Goal: Task Accomplishment & Management: Manage account settings

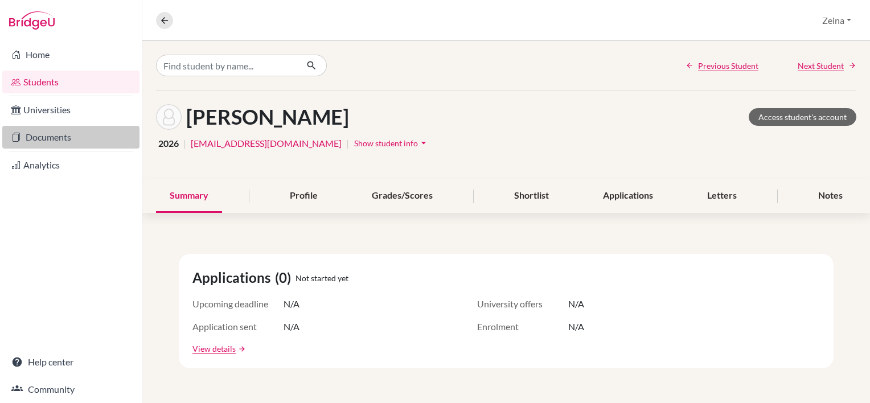
click at [47, 136] on link "Documents" at bounding box center [70, 137] width 137 height 23
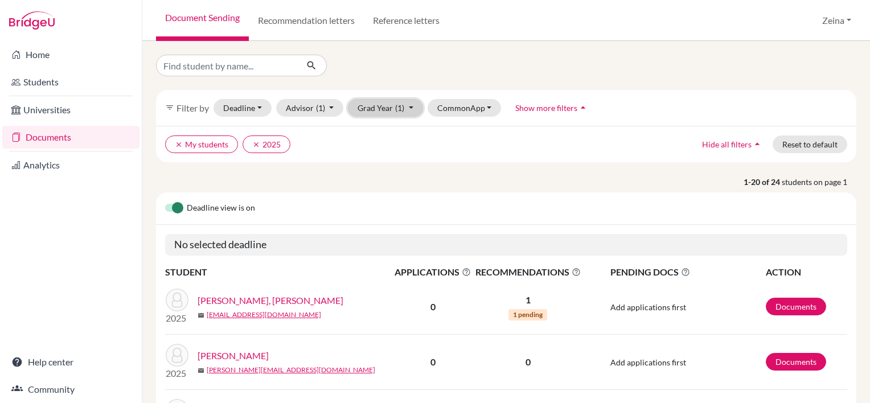
click at [392, 113] on button "Grad Year (1)" at bounding box center [385, 108] width 75 height 18
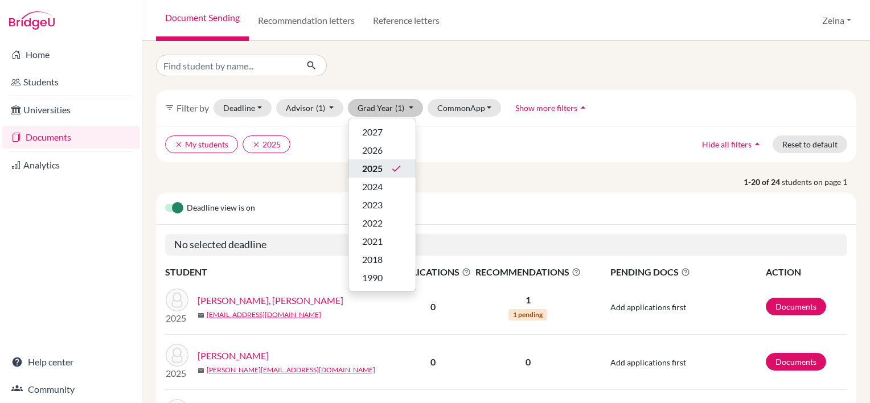
click at [383, 170] on div "2025 done" at bounding box center [382, 169] width 40 height 14
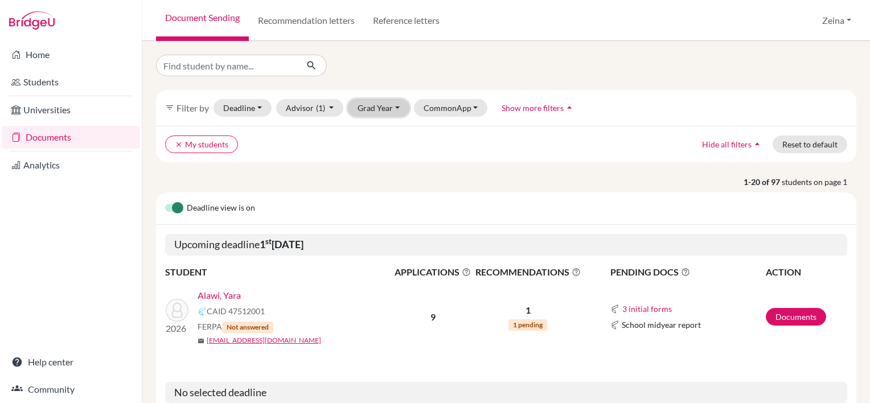
click at [382, 105] on button "Grad Year" at bounding box center [379, 108] width 62 height 18
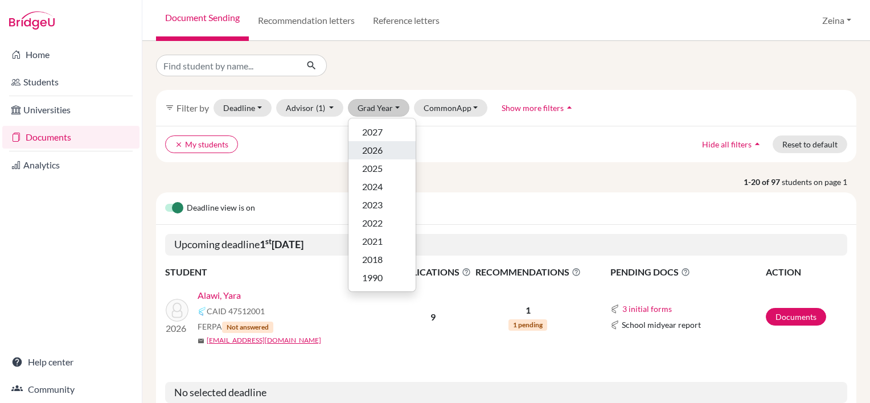
click at [390, 148] on div "2026" at bounding box center [382, 151] width 40 height 14
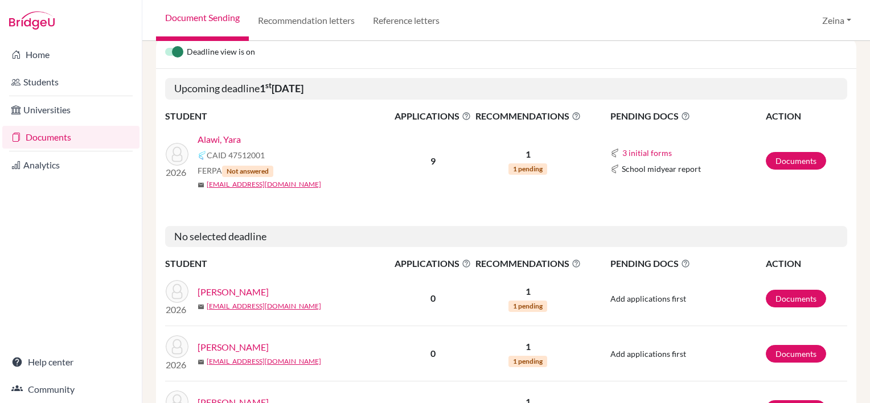
scroll to position [155, 0]
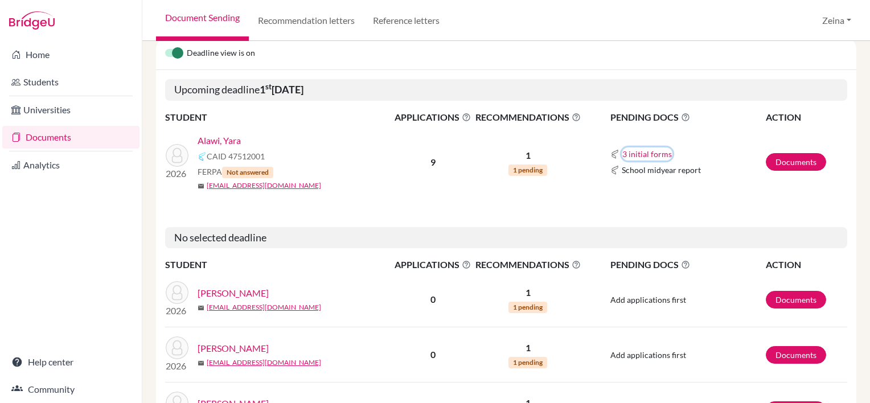
click at [650, 155] on button "3 initial forms" at bounding box center [647, 153] width 51 height 13
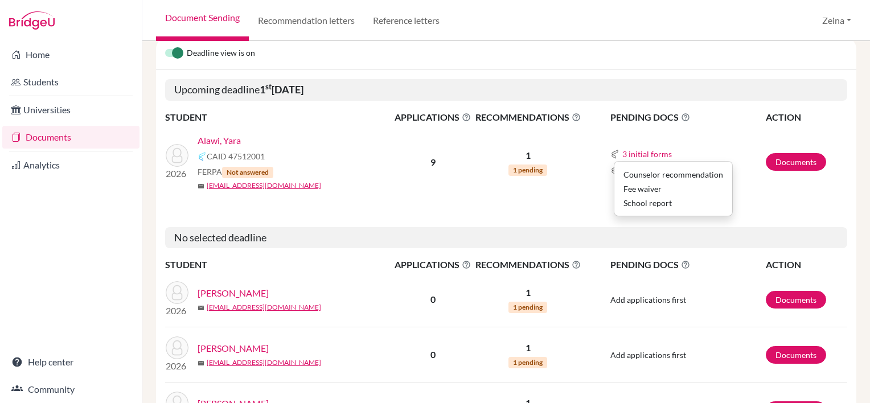
drag, startPoint x: 642, startPoint y: 189, endPoint x: 612, endPoint y: 191, distance: 30.3
click at [612, 191] on td "3 initial forms Counselor recommendation Fee waiver School report School midyea…" at bounding box center [674, 162] width 182 height 75
click at [653, 169] on span "School midyear report" at bounding box center [661, 170] width 79 height 12
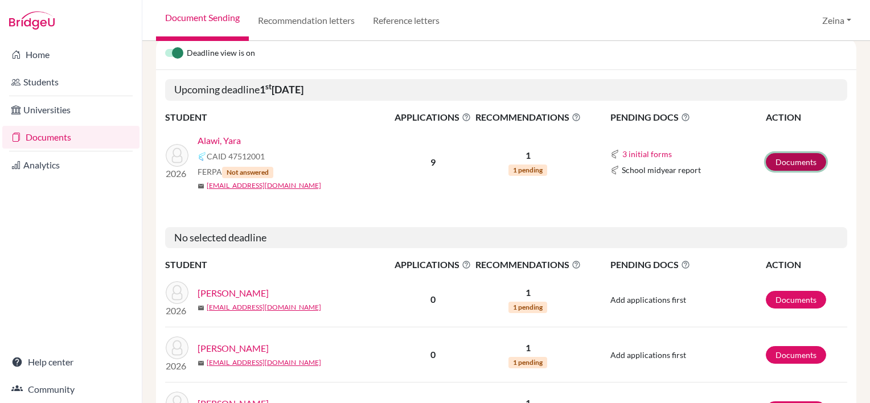
click at [780, 164] on link "Documents" at bounding box center [796, 162] width 60 height 18
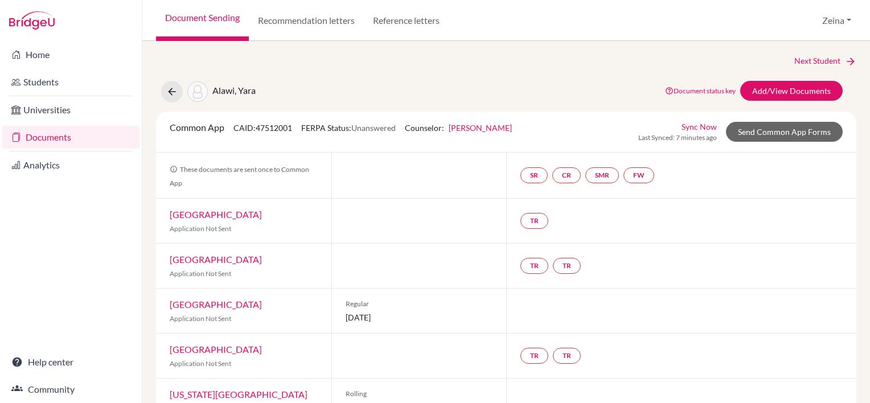
click at [217, 306] on link "University of Tampa" at bounding box center [216, 304] width 92 height 11
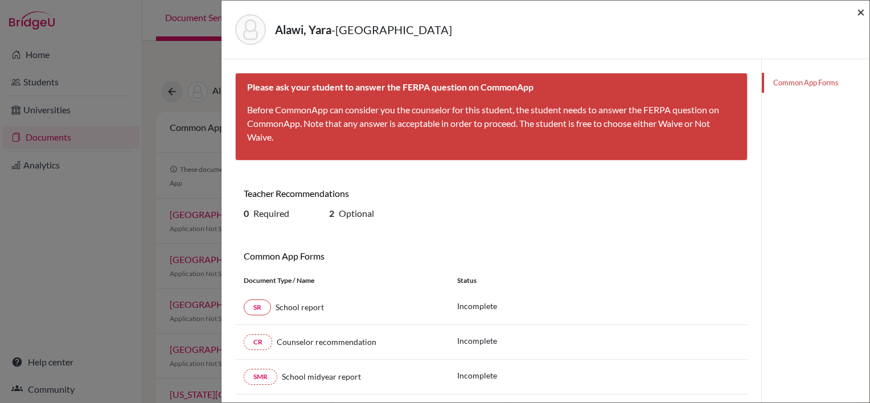
click at [861, 16] on span "×" at bounding box center [861, 11] width 8 height 17
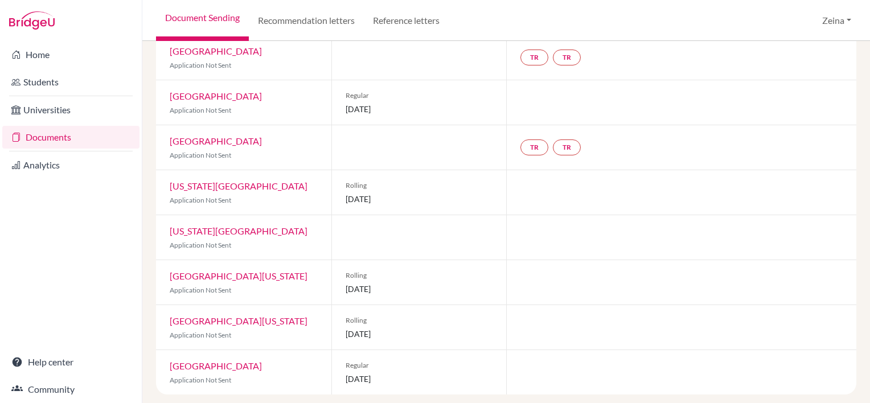
scroll to position [212, 0]
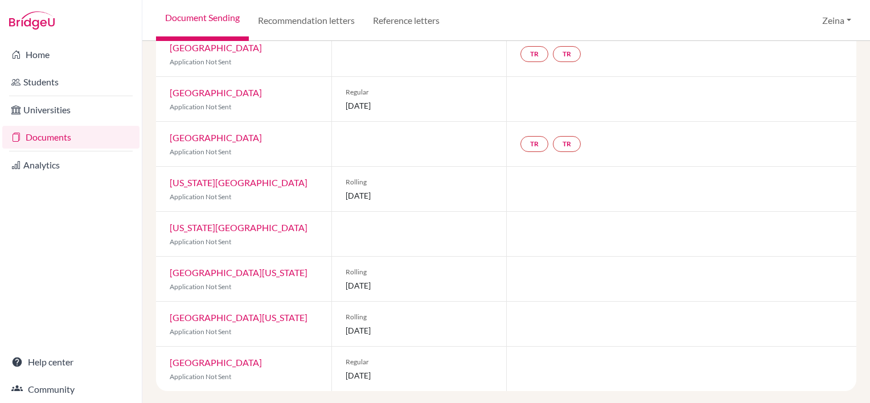
click at [225, 317] on link "University of South Florida" at bounding box center [239, 317] width 138 height 11
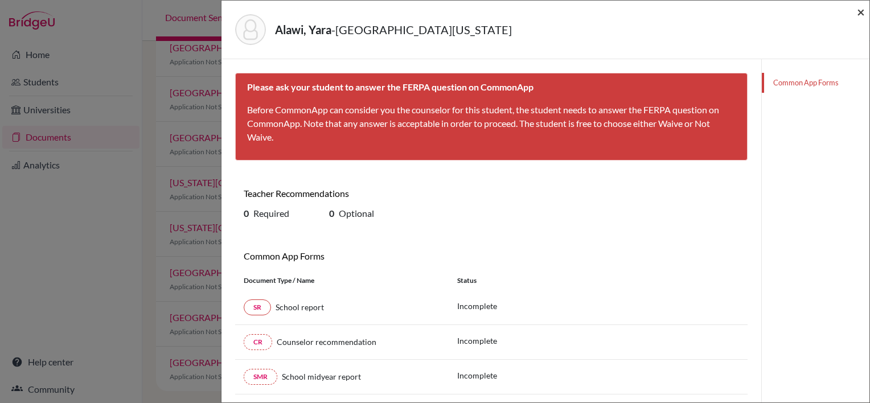
click at [859, 14] on span "×" at bounding box center [861, 11] width 8 height 17
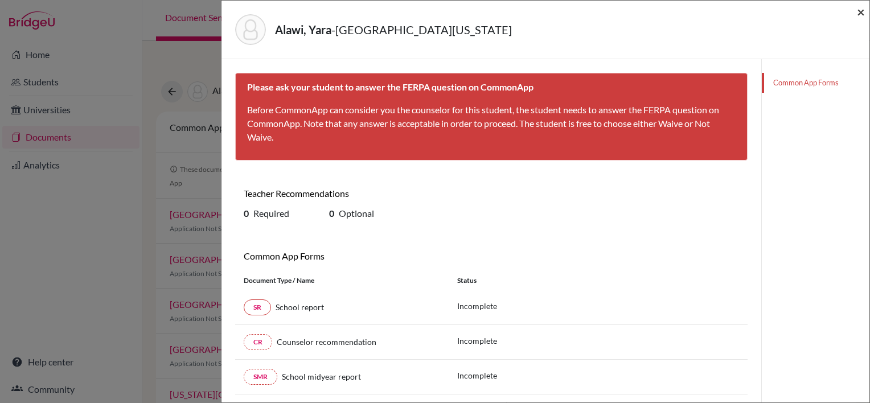
click at [861, 14] on span "×" at bounding box center [861, 11] width 8 height 17
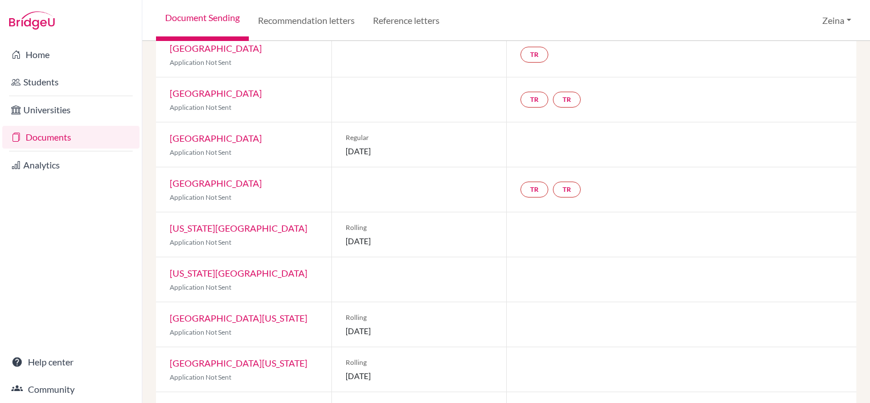
scroll to position [212, 0]
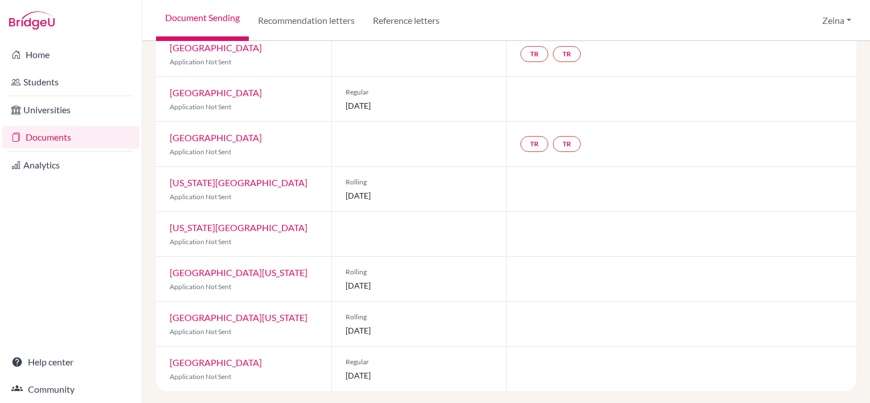
click at [216, 317] on link "University of South Florida" at bounding box center [239, 317] width 138 height 11
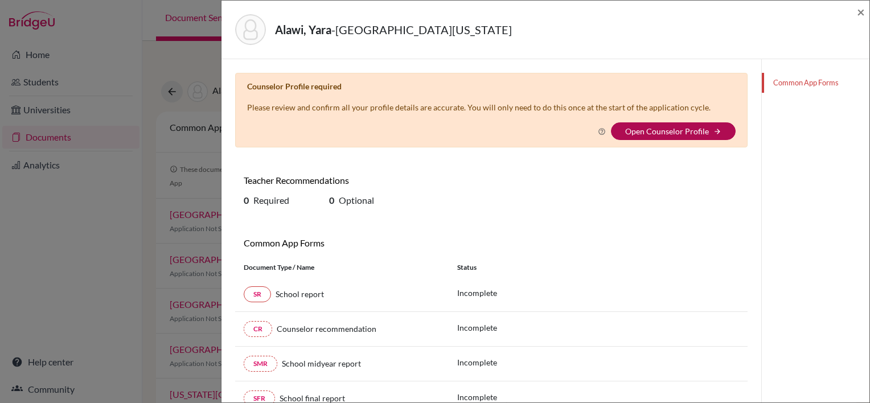
click at [650, 129] on link "Open Counselor Profile" at bounding box center [667, 131] width 84 height 10
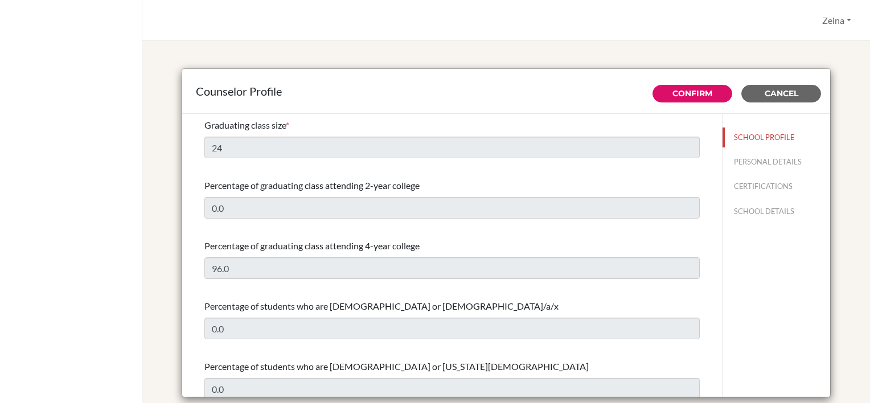
select select "1"
select select "323466"
click at [753, 140] on button "SCHOOL PROFILE" at bounding box center [777, 138] width 108 height 20
click at [310, 120] on div "Graduating class size *" at bounding box center [451, 125] width 495 height 14
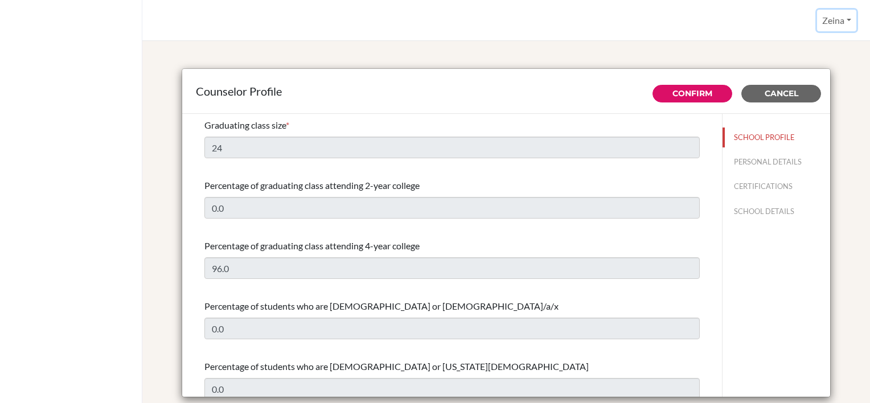
click at [839, 23] on button "Zeina" at bounding box center [836, 21] width 39 height 22
click at [796, 42] on link "Profile" at bounding box center [811, 47] width 90 height 18
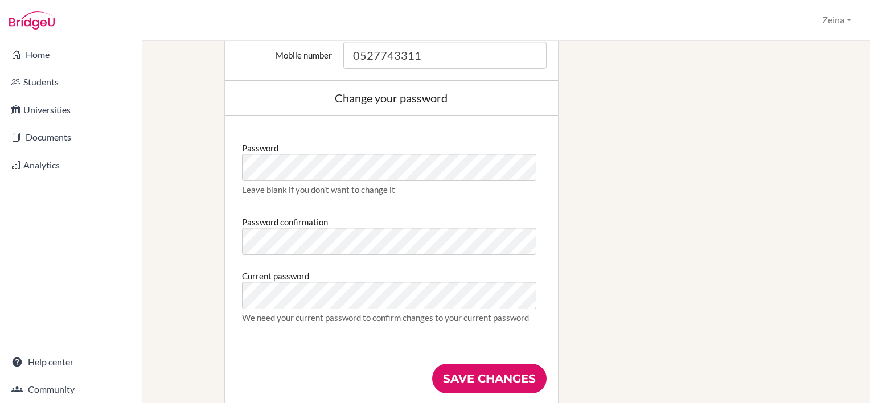
scroll to position [540, 0]
click at [487, 368] on input "Save changes" at bounding box center [489, 379] width 114 height 30
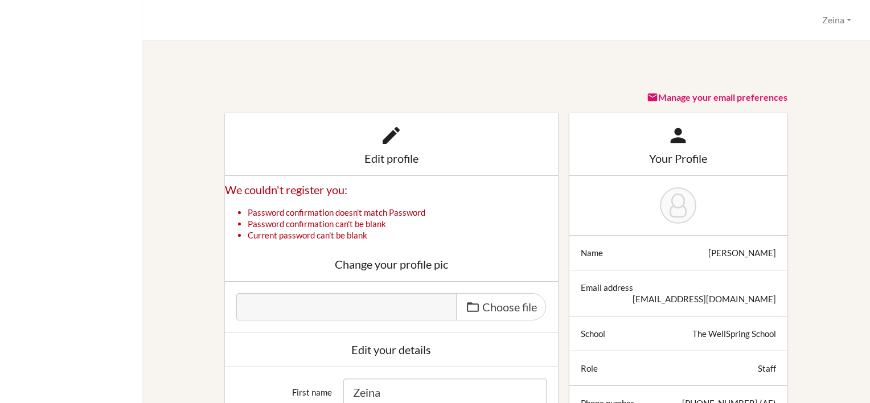
click at [682, 96] on link "Manage your email preferences" at bounding box center [717, 97] width 141 height 11
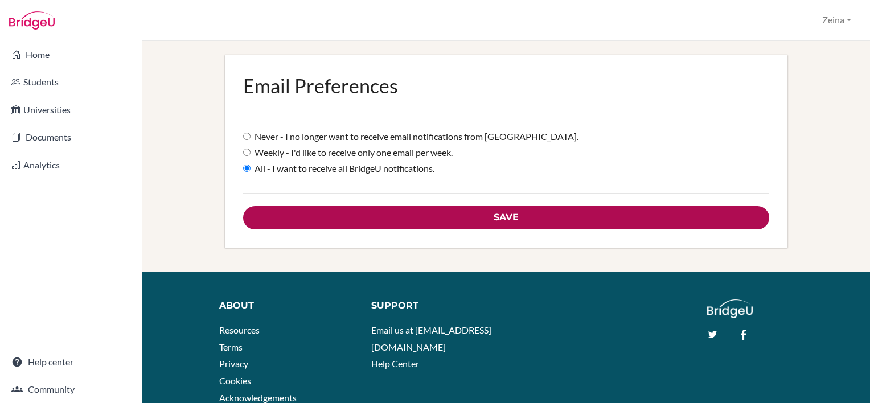
click at [306, 215] on input "Save" at bounding box center [506, 217] width 526 height 23
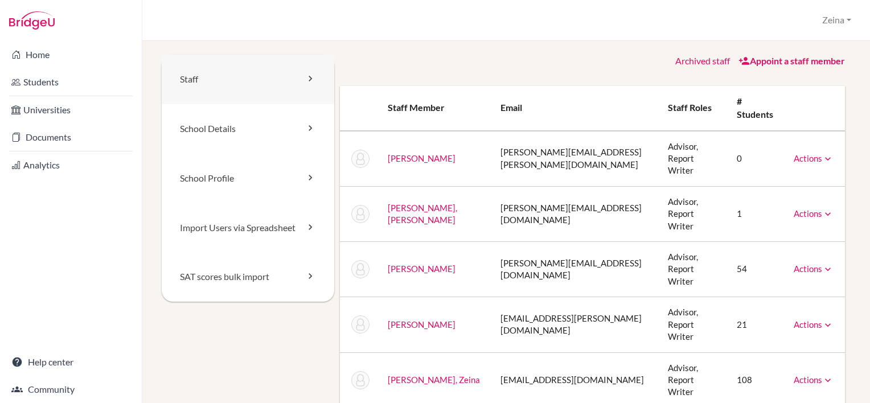
click at [186, 83] on link "Staff" at bounding box center [248, 80] width 173 height 50
click at [223, 80] on link "Staff" at bounding box center [248, 80] width 173 height 50
click at [191, 141] on link "School Details" at bounding box center [248, 129] width 173 height 50
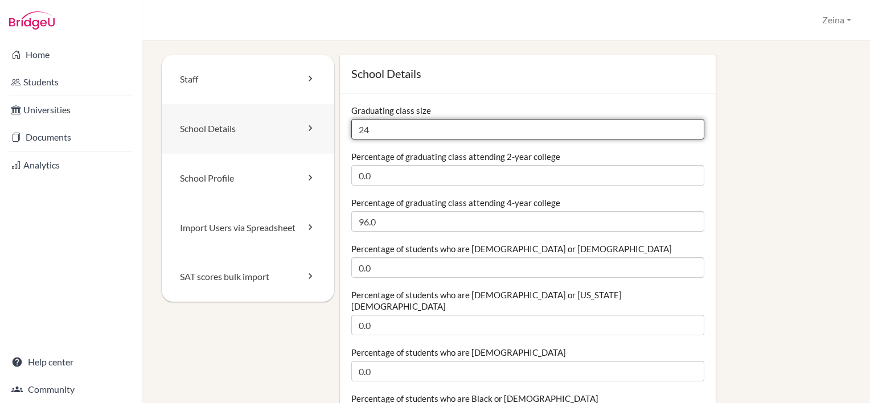
drag, startPoint x: 381, startPoint y: 134, endPoint x: 302, endPoint y: 142, distance: 79.6
type input "30"
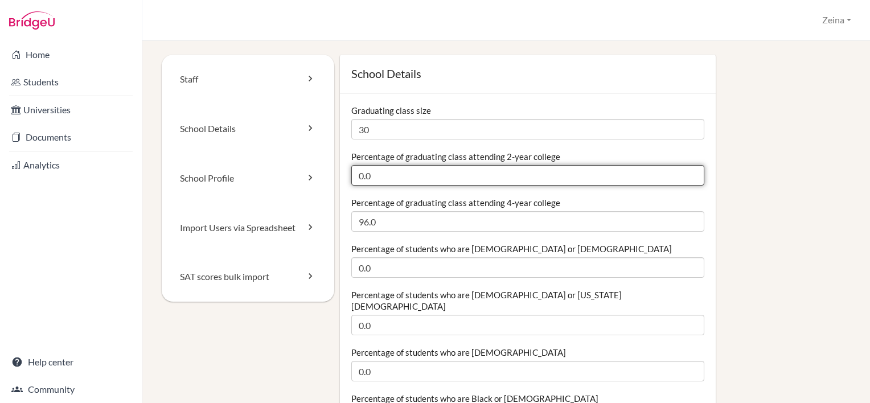
click at [384, 177] on input "0.0" at bounding box center [528, 175] width 354 height 21
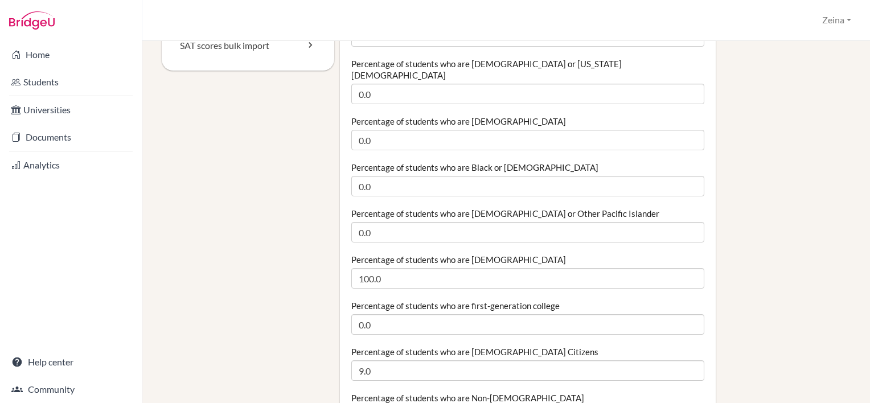
scroll to position [232, 0]
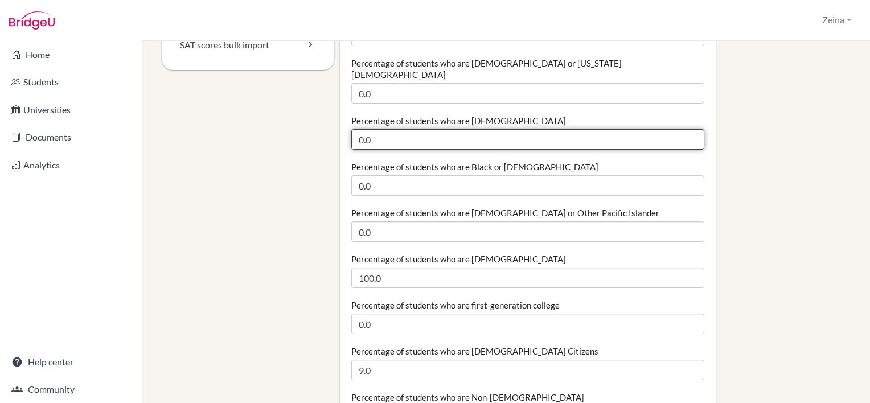
drag, startPoint x: 381, startPoint y: 126, endPoint x: 324, endPoint y: 136, distance: 57.7
type input "1"
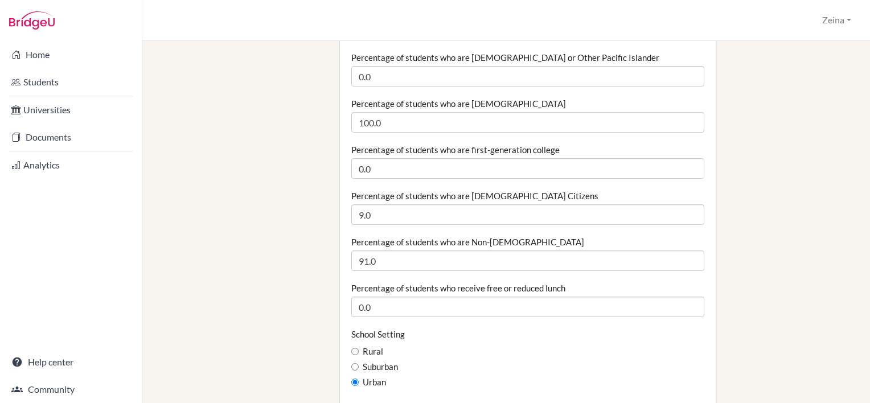
scroll to position [388, 0]
type input "2"
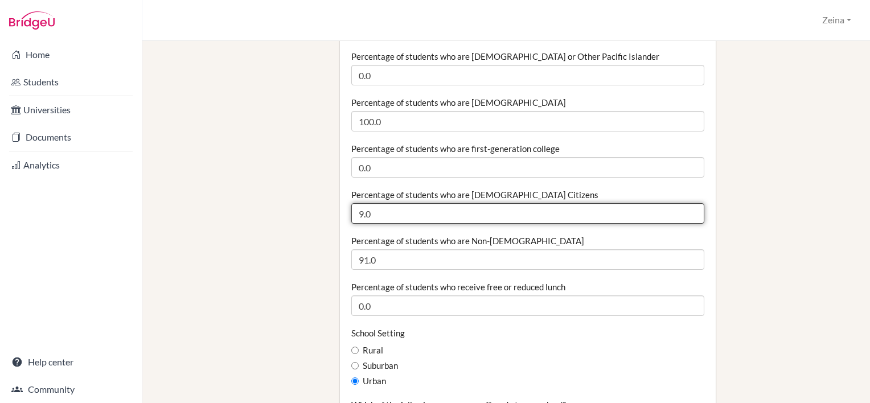
drag, startPoint x: 380, startPoint y: 203, endPoint x: 347, endPoint y: 205, distance: 33.1
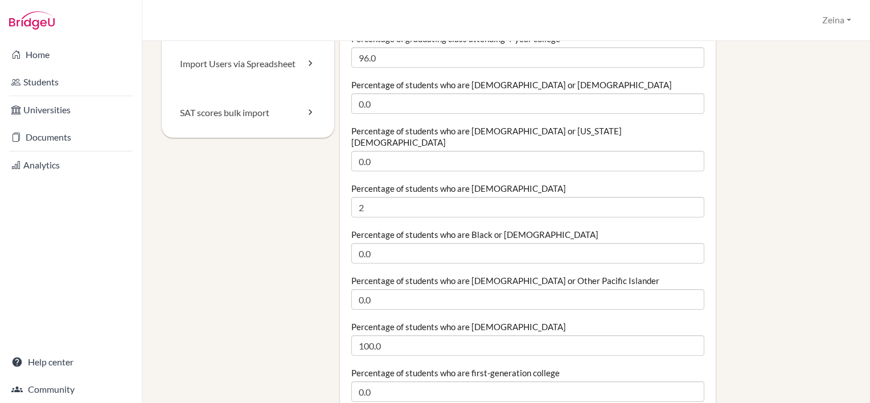
scroll to position [179, 0]
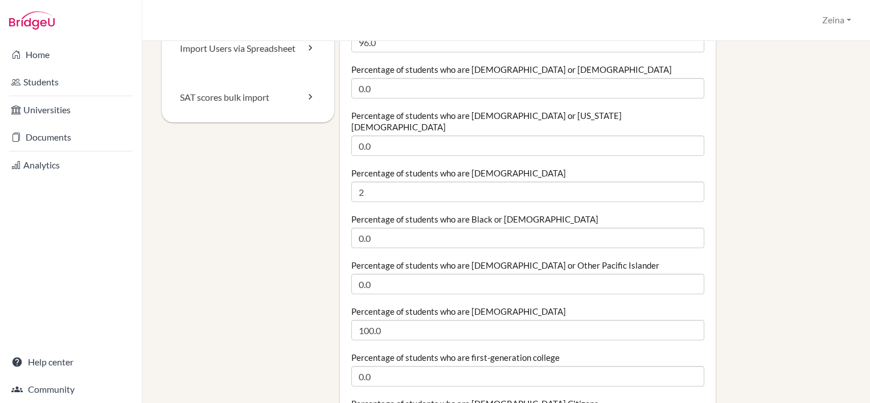
type input "10.01"
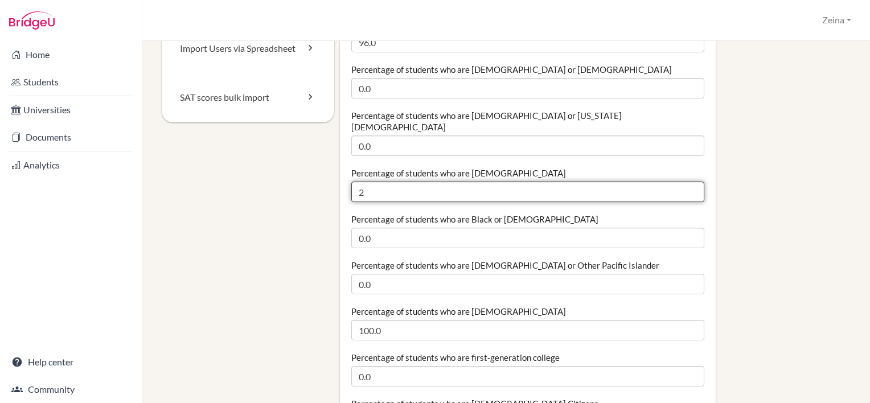
drag, startPoint x: 378, startPoint y: 175, endPoint x: 325, endPoint y: 189, distance: 55.4
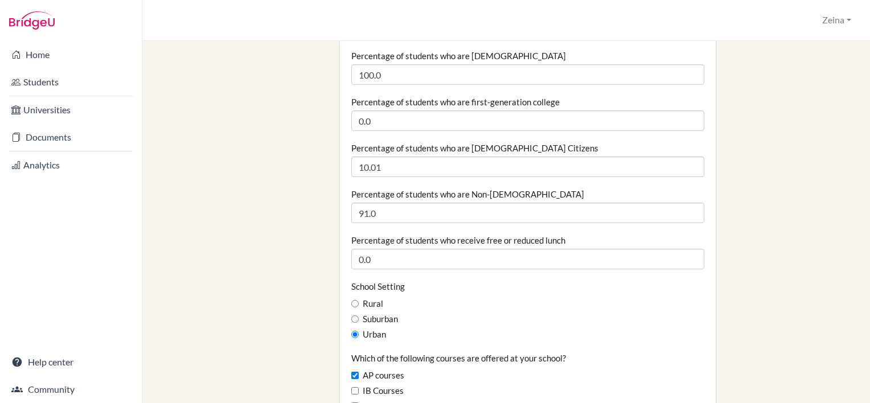
scroll to position [435, 0]
type input "6"
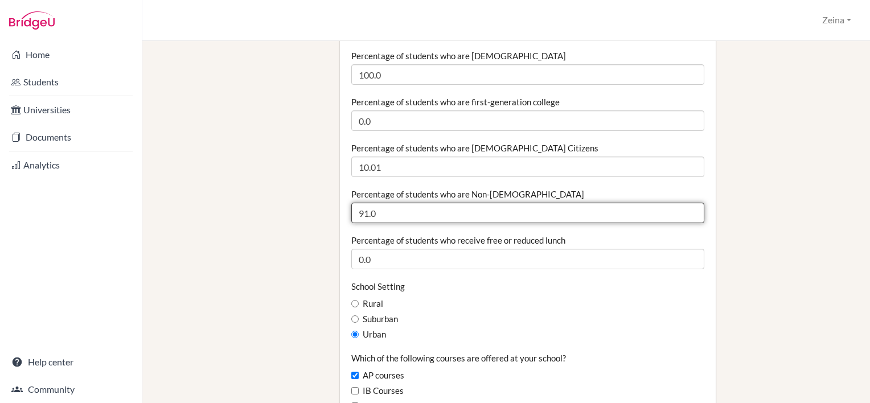
drag, startPoint x: 399, startPoint y: 197, endPoint x: 308, endPoint y: 210, distance: 92.0
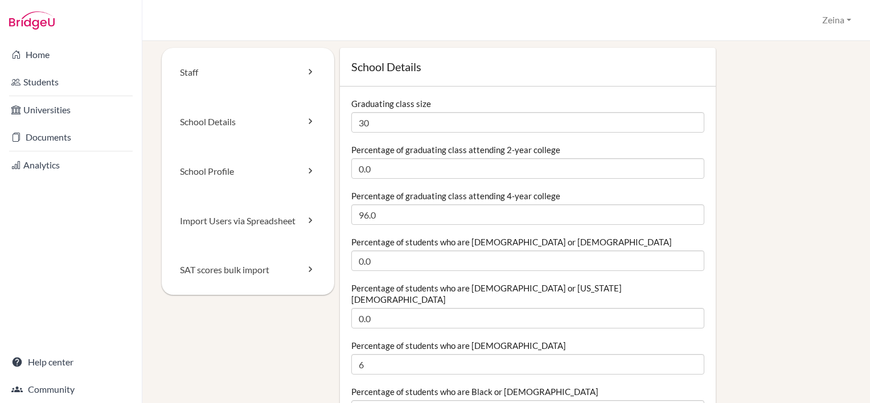
scroll to position [6, 0]
type input "93"
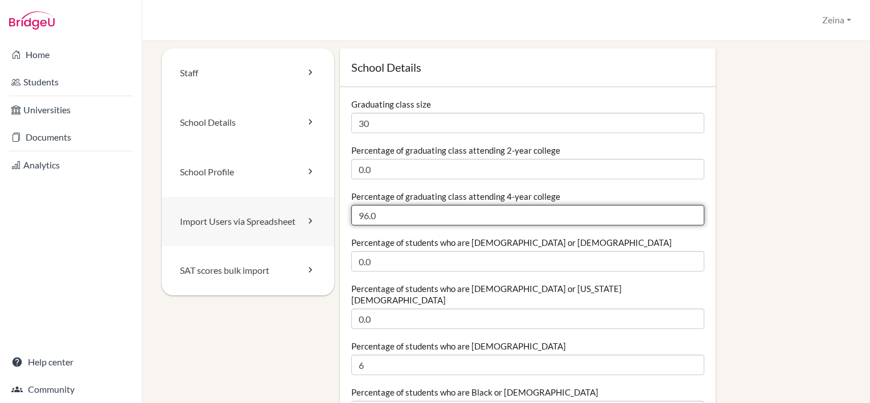
drag, startPoint x: 394, startPoint y: 216, endPoint x: 319, endPoint y: 228, distance: 75.6
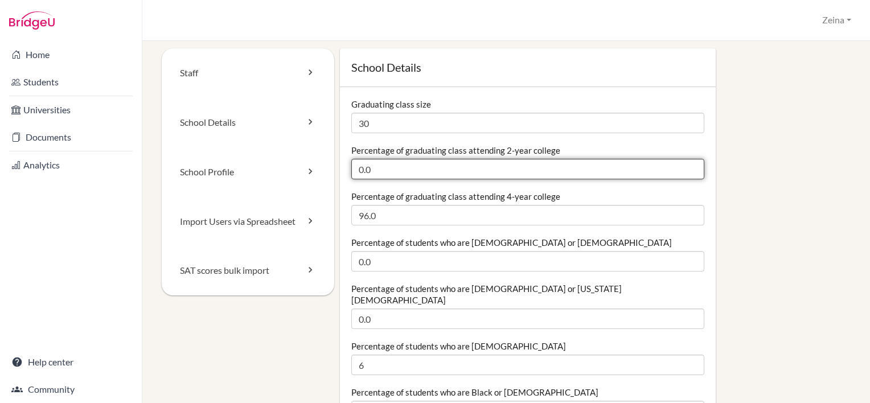
click at [395, 173] on input "0.0" at bounding box center [528, 169] width 354 height 21
type input "0"
type input "3"
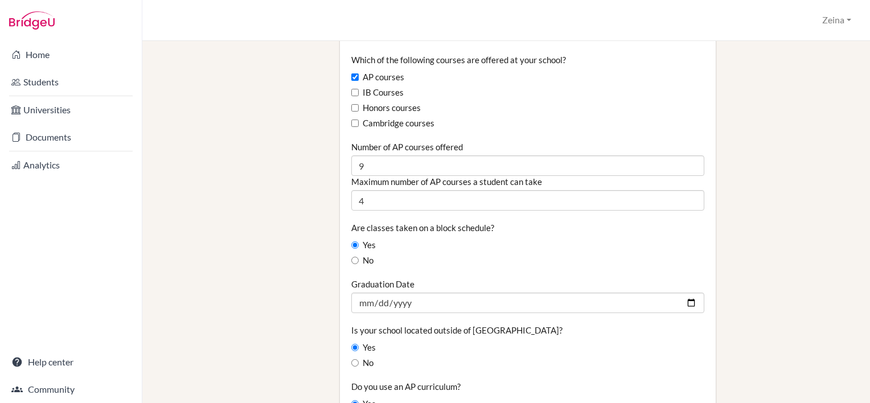
scroll to position [737, 0]
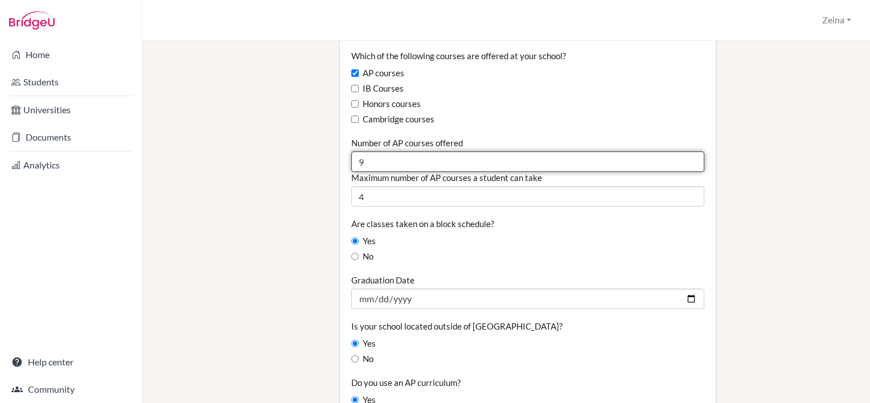
click at [376, 155] on input "9" at bounding box center [528, 161] width 354 height 21
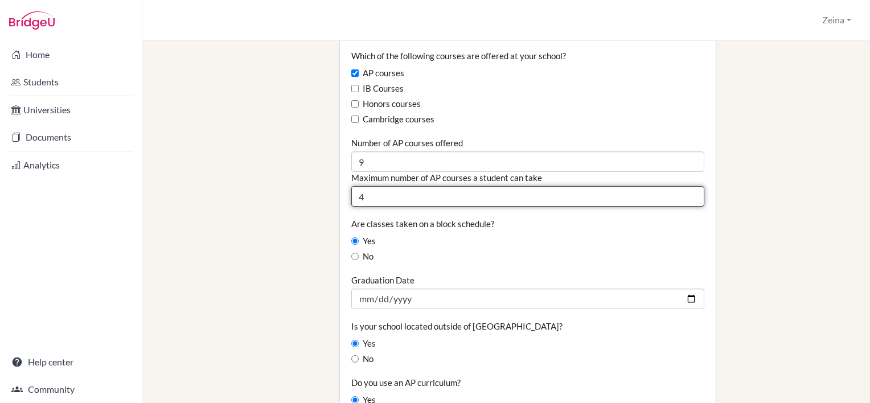
click at [372, 188] on input "4" at bounding box center [528, 196] width 354 height 21
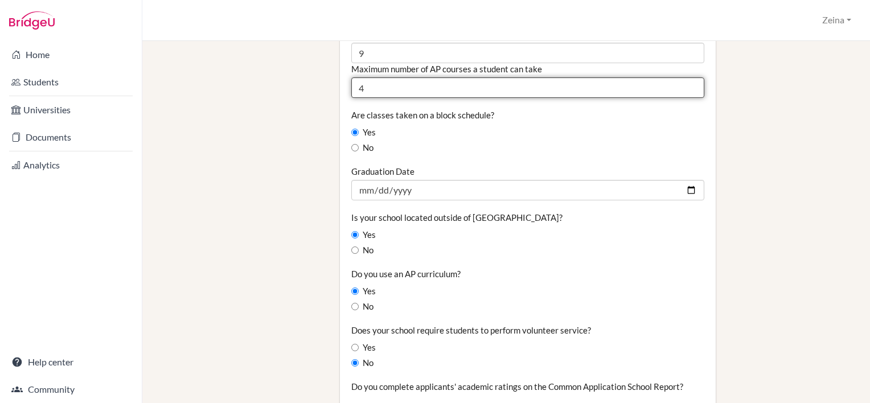
scroll to position [854, 0]
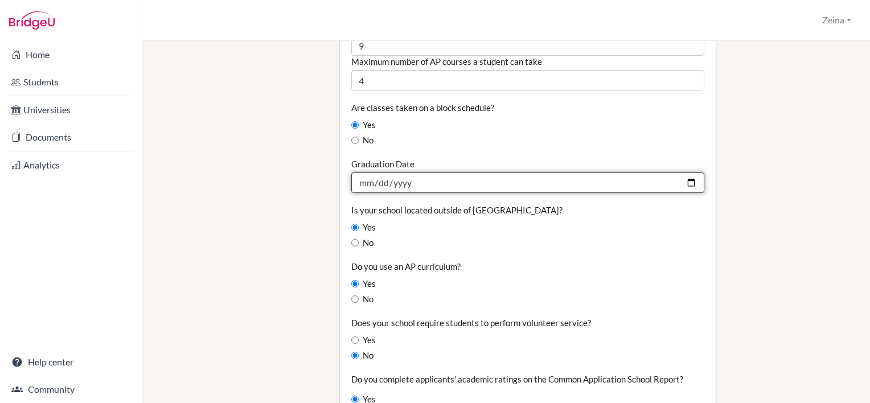
click at [686, 173] on input "2025-06-20" at bounding box center [528, 183] width 354 height 21
click at [412, 173] on input "2025-06-20" at bounding box center [528, 183] width 354 height 21
click at [404, 173] on input "2025-06-20" at bounding box center [528, 183] width 354 height 21
click at [362, 173] on input "2026-06-20" at bounding box center [528, 183] width 354 height 21
type input "2026-06-23"
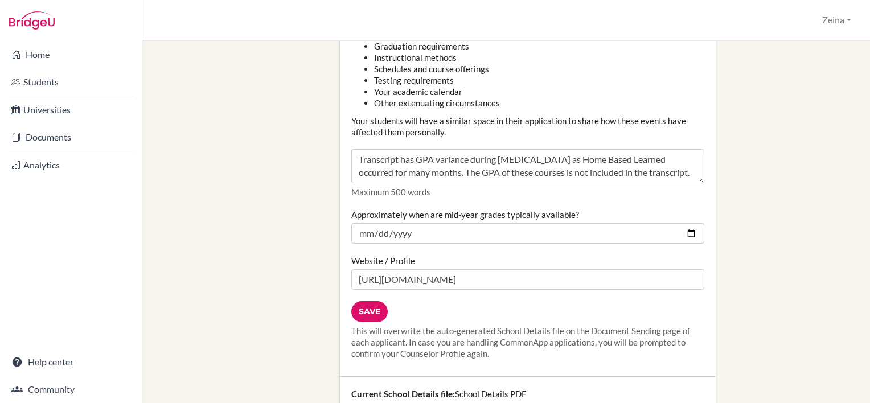
scroll to position [1323, 0]
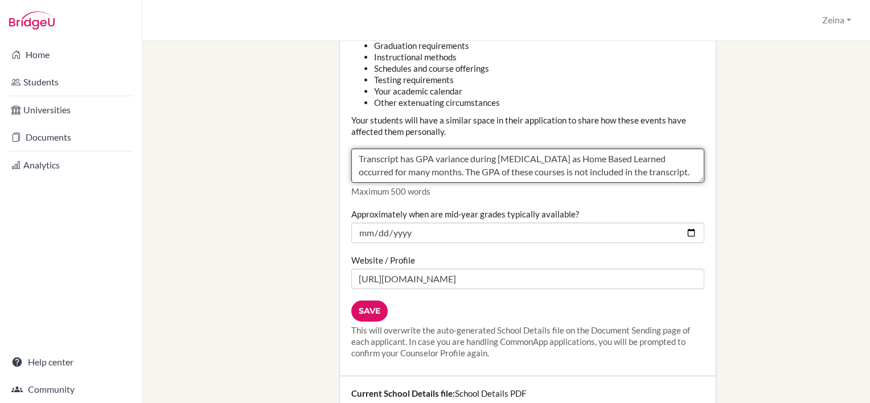
drag, startPoint x: 645, startPoint y: 166, endPoint x: 335, endPoint y: 131, distance: 312.4
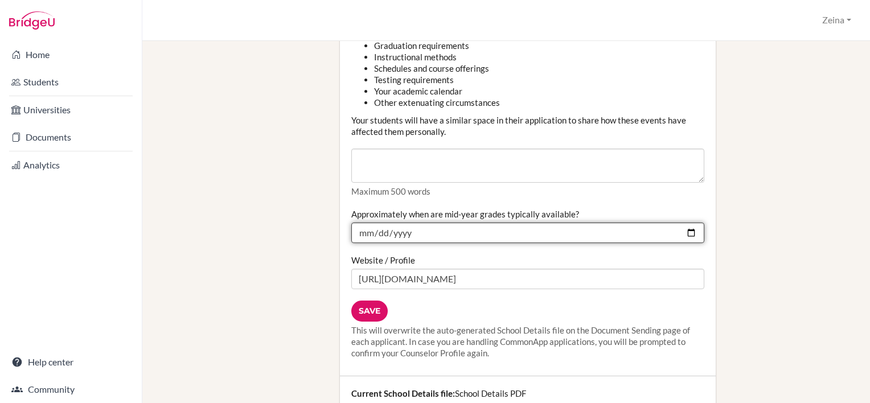
click at [408, 223] on input "2025-02-03" at bounding box center [528, 233] width 354 height 21
type input "2026-02-03"
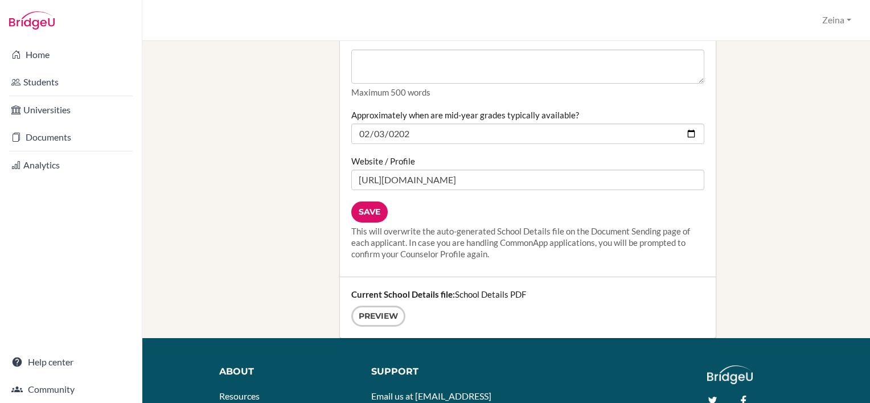
click at [368, 202] on input "Save" at bounding box center [369, 212] width 36 height 21
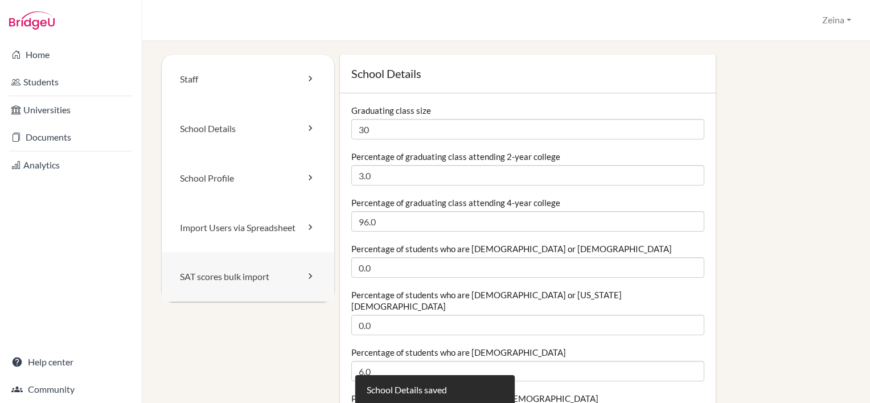
click at [227, 277] on link "SAT scores bulk import" at bounding box center [248, 277] width 173 height 50
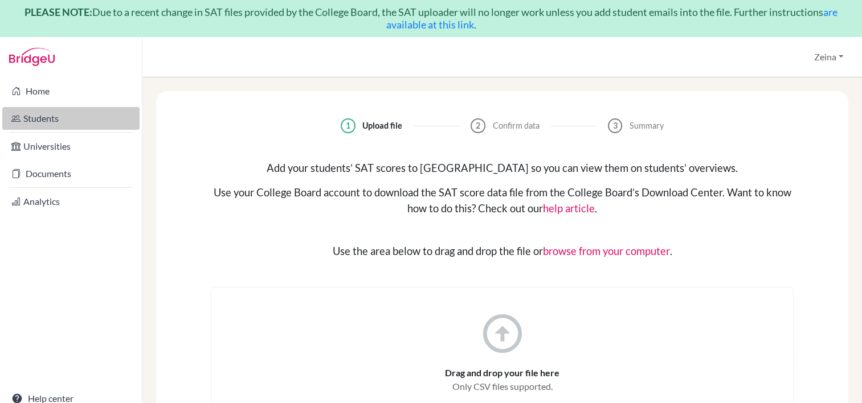
click at [43, 124] on link "Students" at bounding box center [70, 118] width 137 height 23
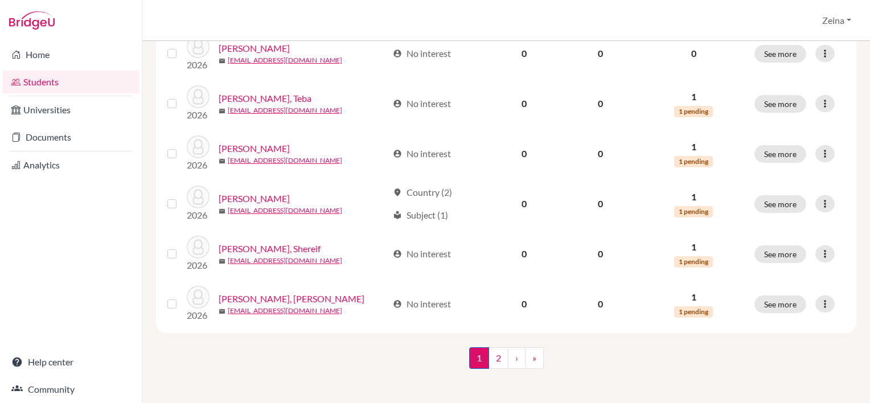
scroll to position [897, 0]
click at [490, 364] on link "2" at bounding box center [499, 358] width 20 height 22
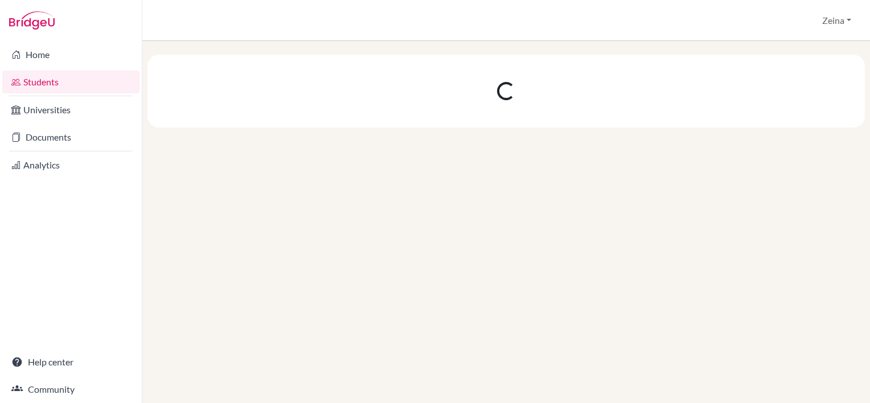
scroll to position [0, 0]
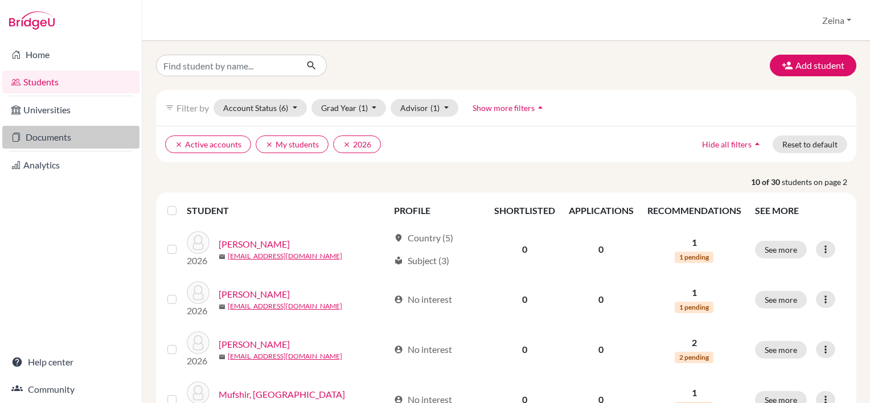
click at [48, 137] on link "Documents" at bounding box center [70, 137] width 137 height 23
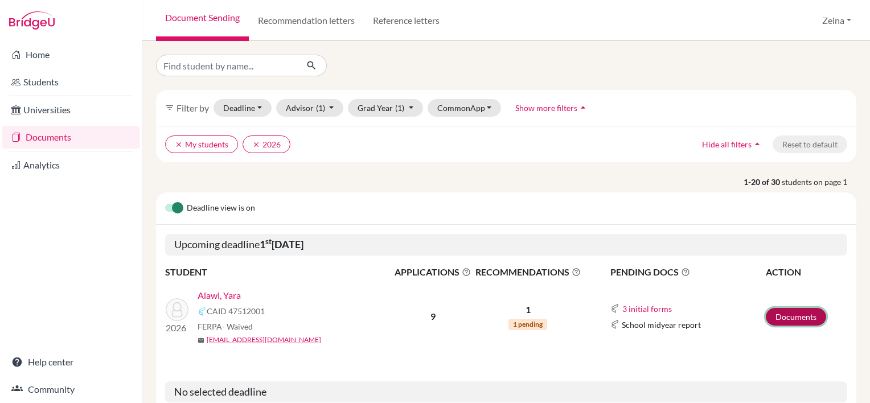
click at [792, 323] on link "Documents" at bounding box center [796, 317] width 60 height 18
